Goal: Navigation & Orientation: Find specific page/section

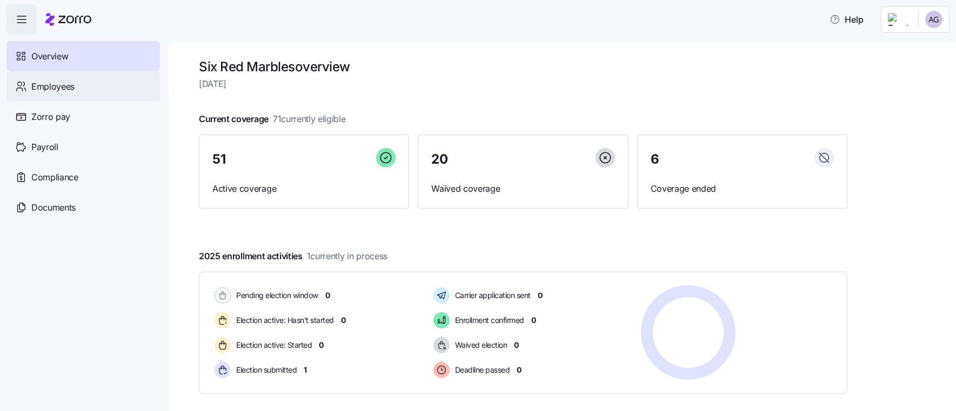
click at [58, 89] on span "Employees" at bounding box center [52, 87] width 43 height 14
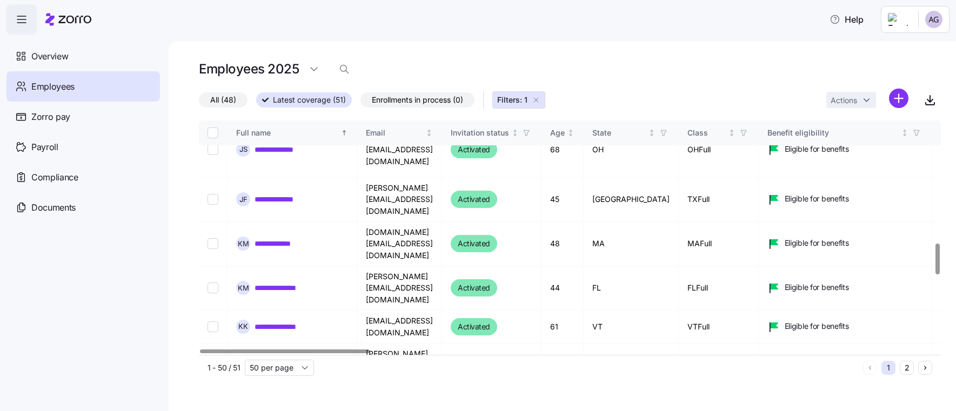
scroll to position [934, 0]
